Goal: Information Seeking & Learning: Learn about a topic

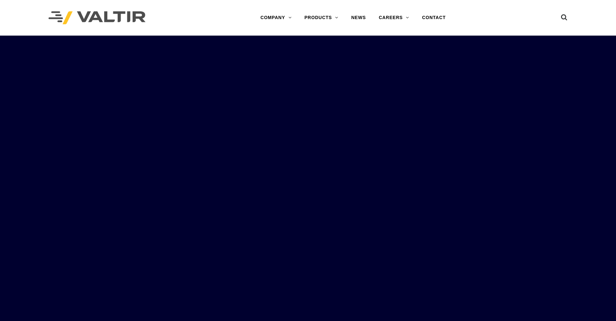
click at [82, 16] on img at bounding box center [97, 17] width 97 height 13
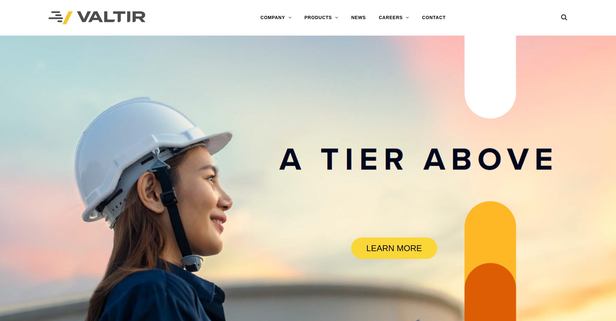
click at [131, 16] on img at bounding box center [97, 17] width 97 height 13
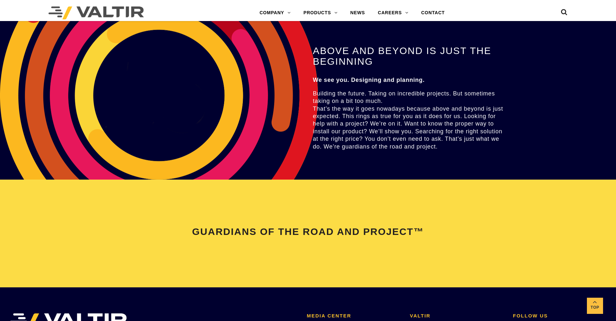
scroll to position [1358, 0]
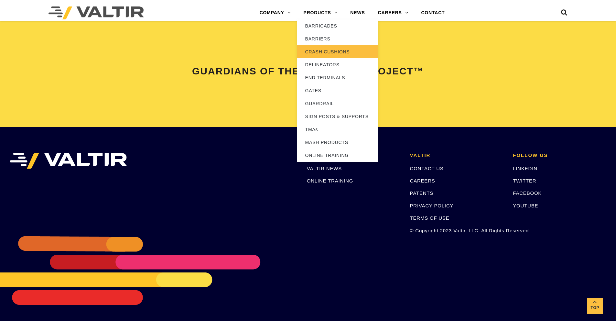
click at [332, 54] on link "CRASH CUSHIONS" at bounding box center [337, 51] width 81 height 13
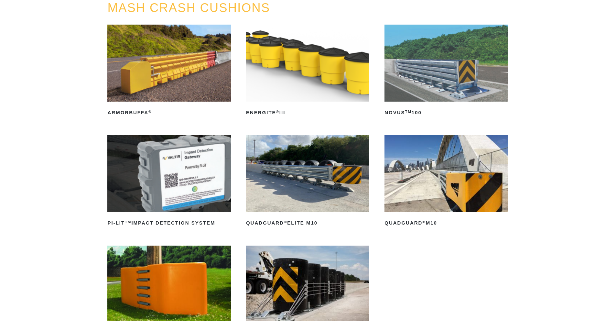
scroll to position [156, 0]
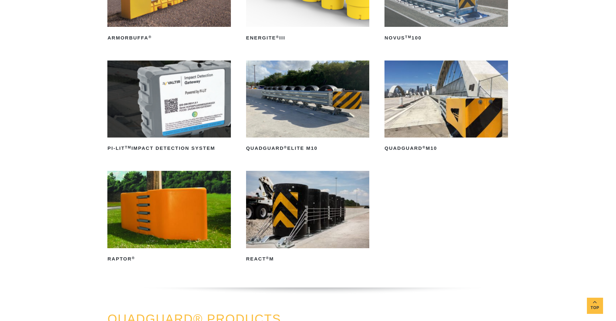
click at [196, 98] on img at bounding box center [168, 98] width 123 height 77
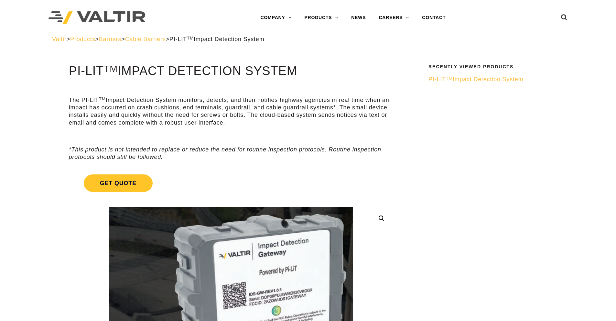
scroll to position [101, 0]
